Goal: Find specific page/section: Find specific page/section

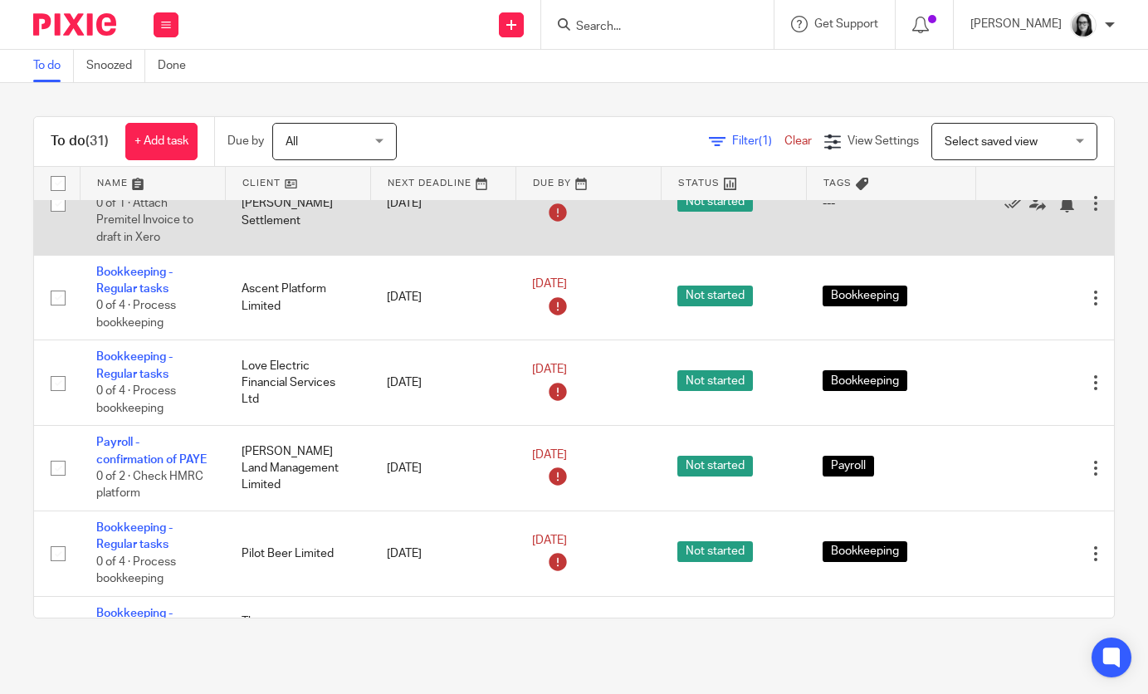
scroll to position [134, 0]
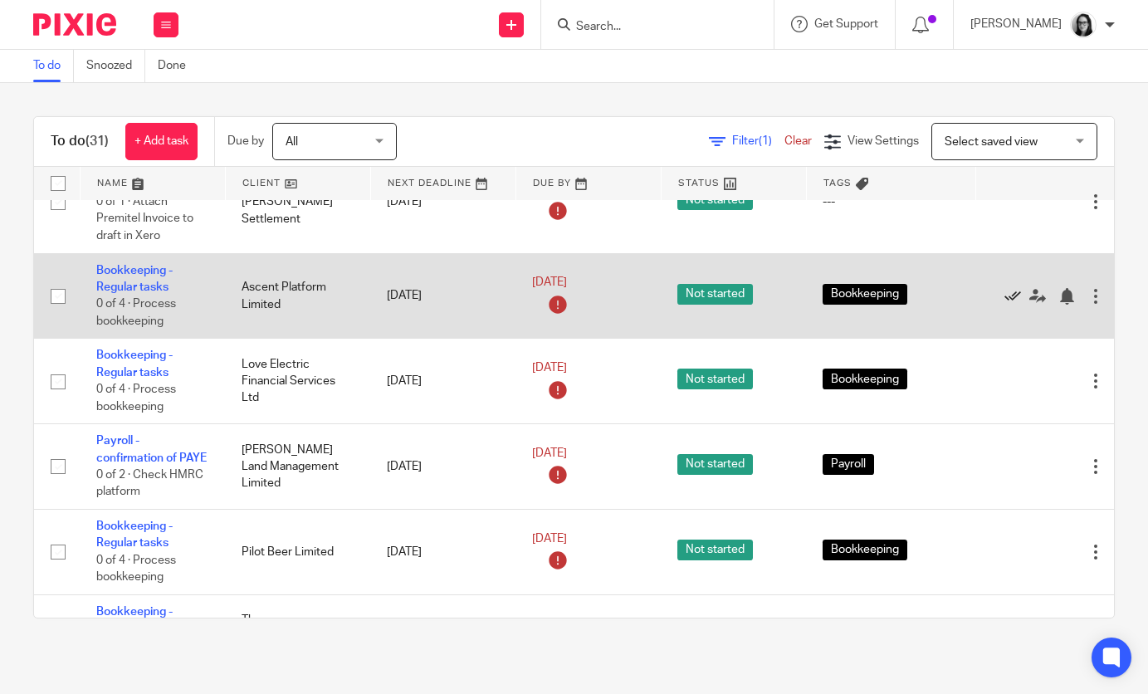
click at [1013, 304] on icon at bounding box center [1013, 296] width 17 height 17
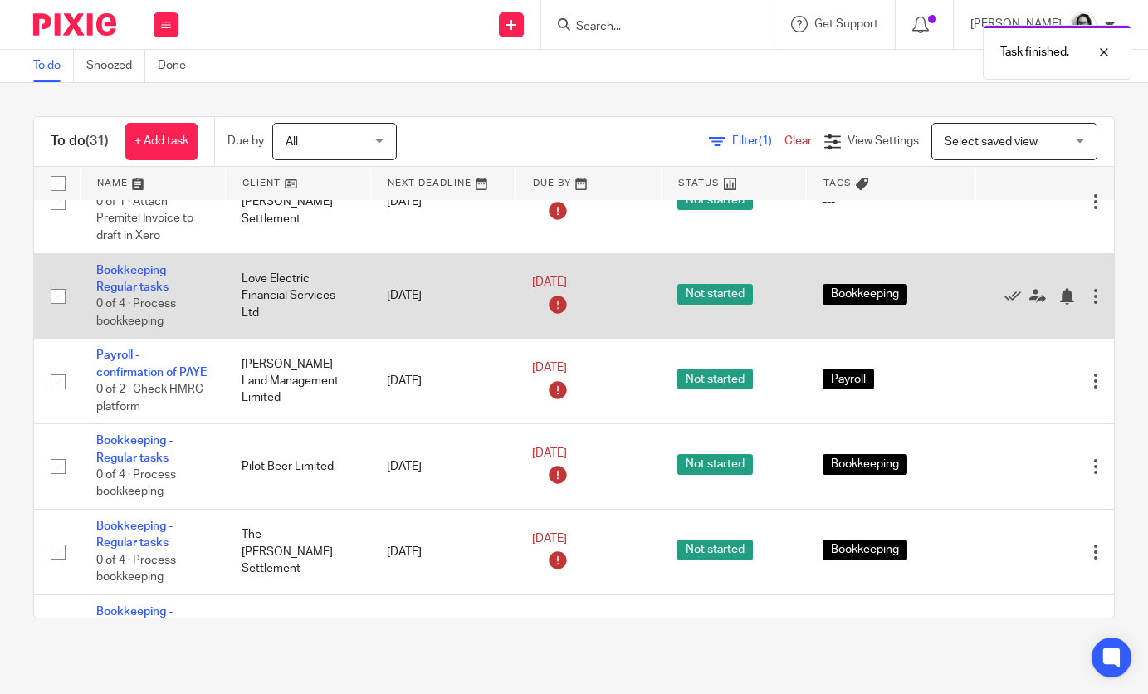
scroll to position [144, 0]
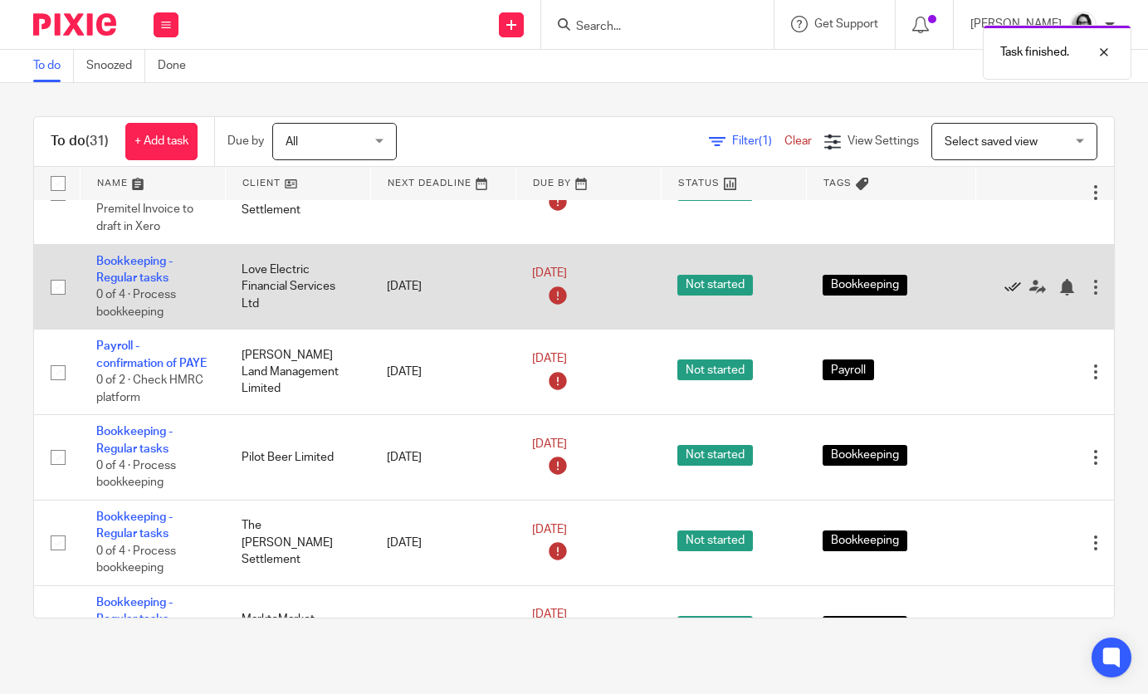
click at [1006, 286] on icon at bounding box center [1013, 287] width 17 height 17
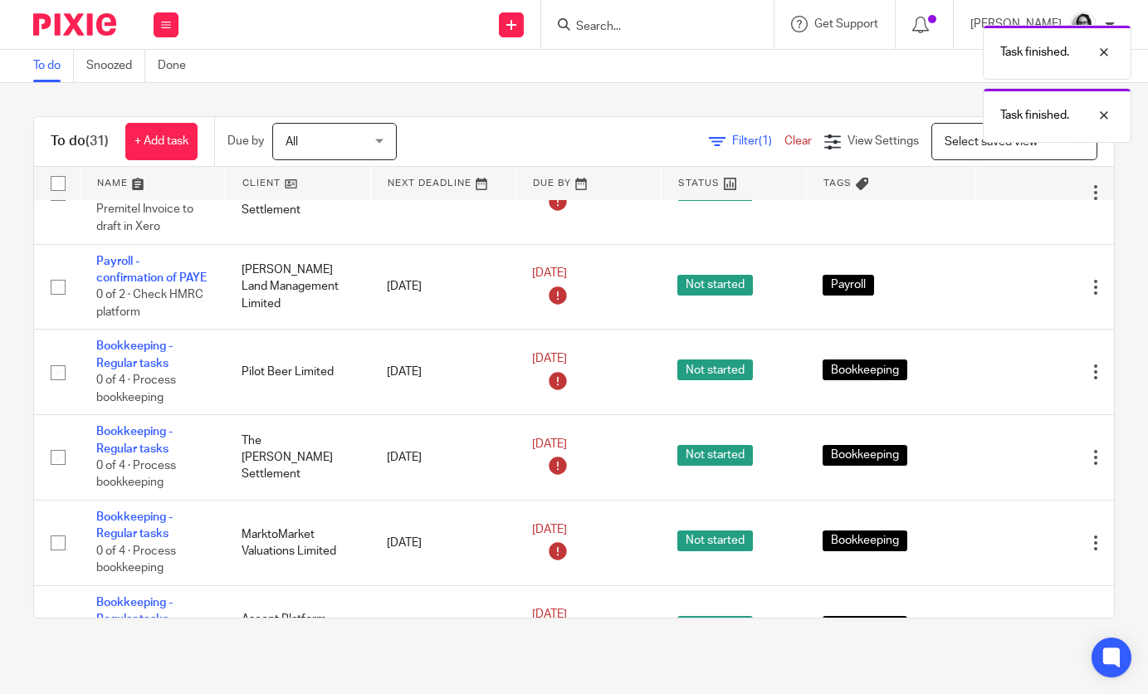
click at [1006, 286] on icon at bounding box center [1013, 287] width 17 height 17
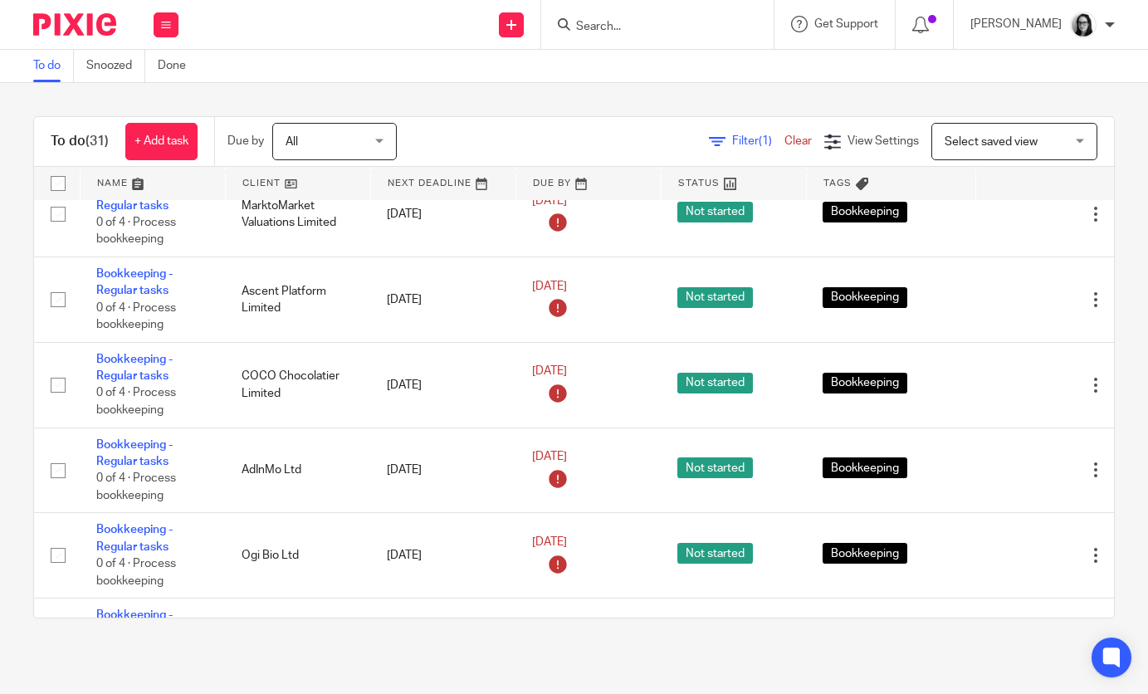
scroll to position [0, 0]
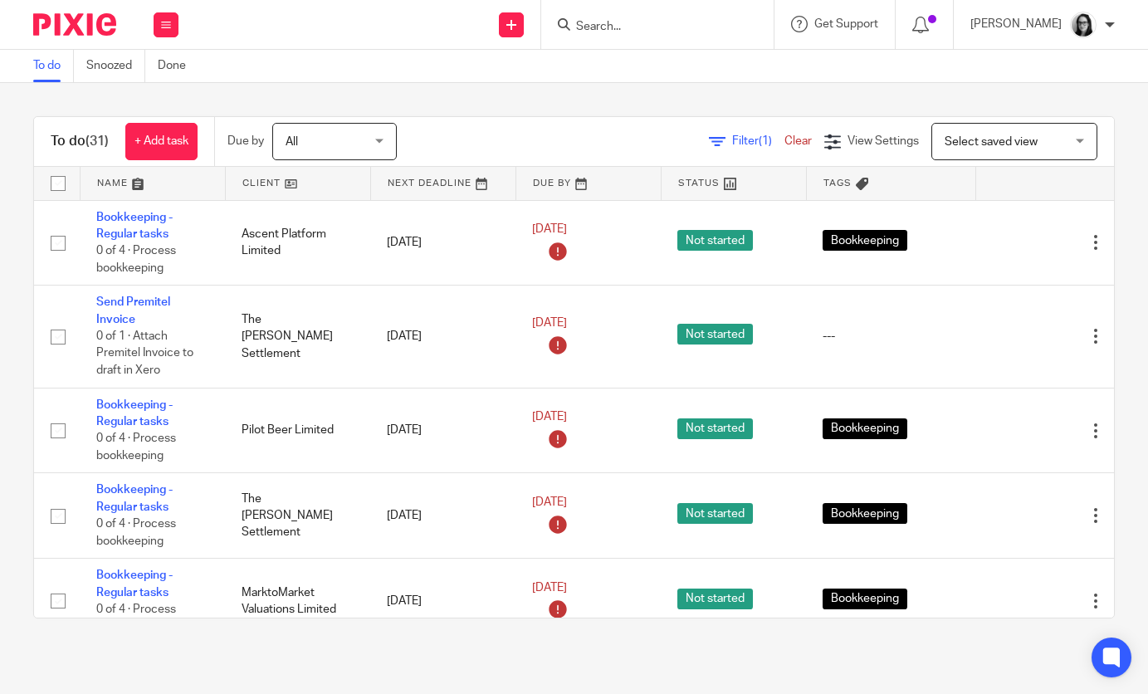
click at [741, 144] on span "Filter (1)" at bounding box center [758, 141] width 52 height 12
click at [732, 144] on span "Filter (1)" at bounding box center [758, 141] width 52 height 12
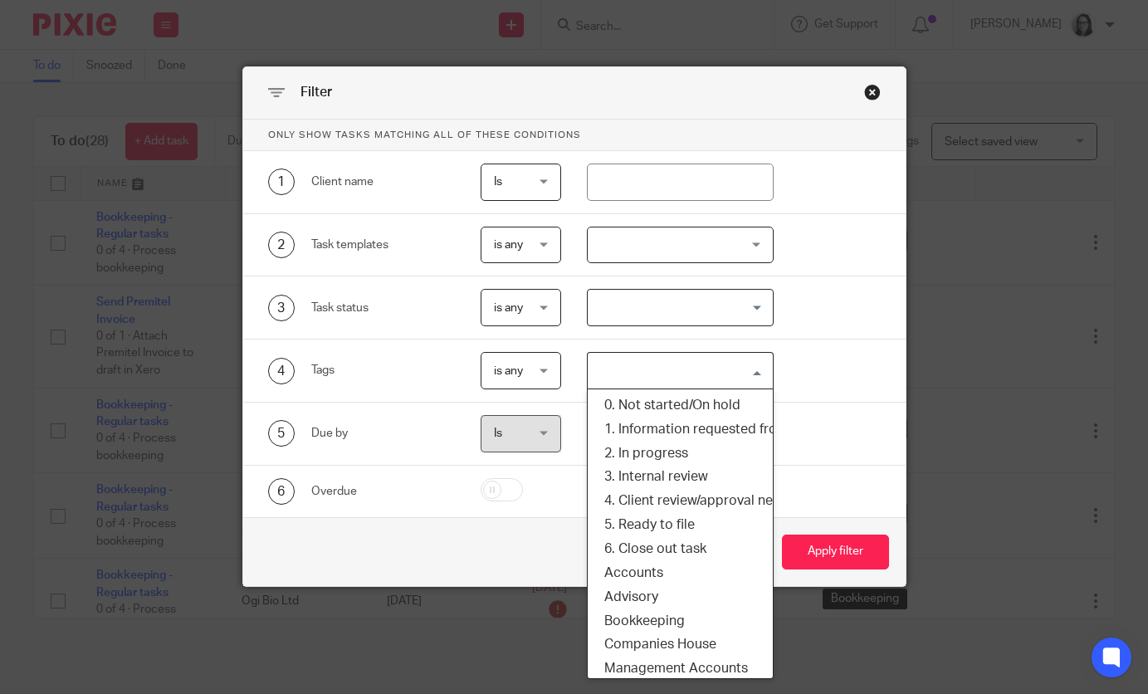
click at [647, 366] on input "Search for option" at bounding box center [676, 370] width 174 height 29
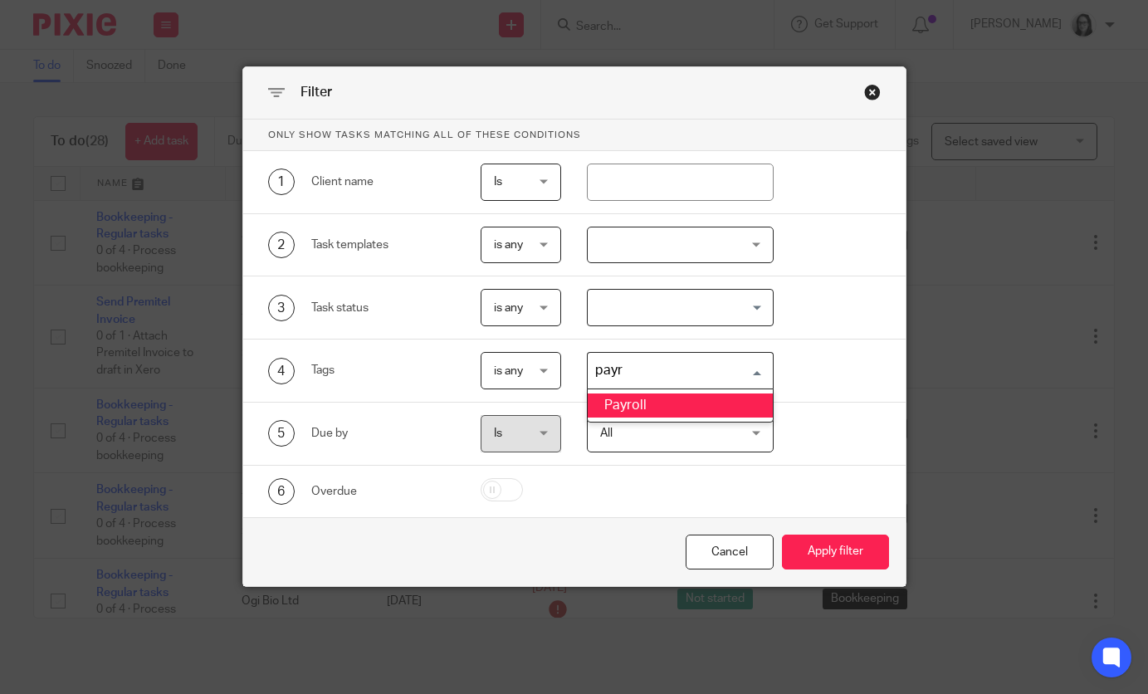
type input "payro"
click at [649, 414] on li "Payroll" at bounding box center [680, 406] width 185 height 24
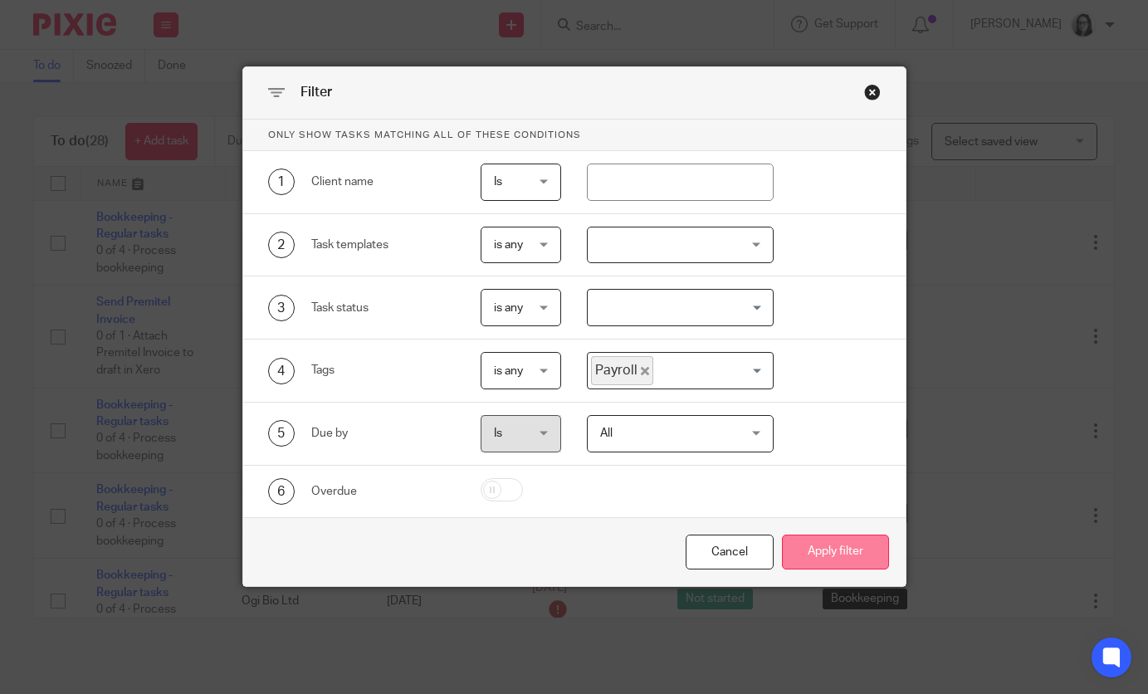
click at [842, 549] on button "Apply filter" at bounding box center [835, 553] width 107 height 36
